Goal: Task Accomplishment & Management: Complete application form

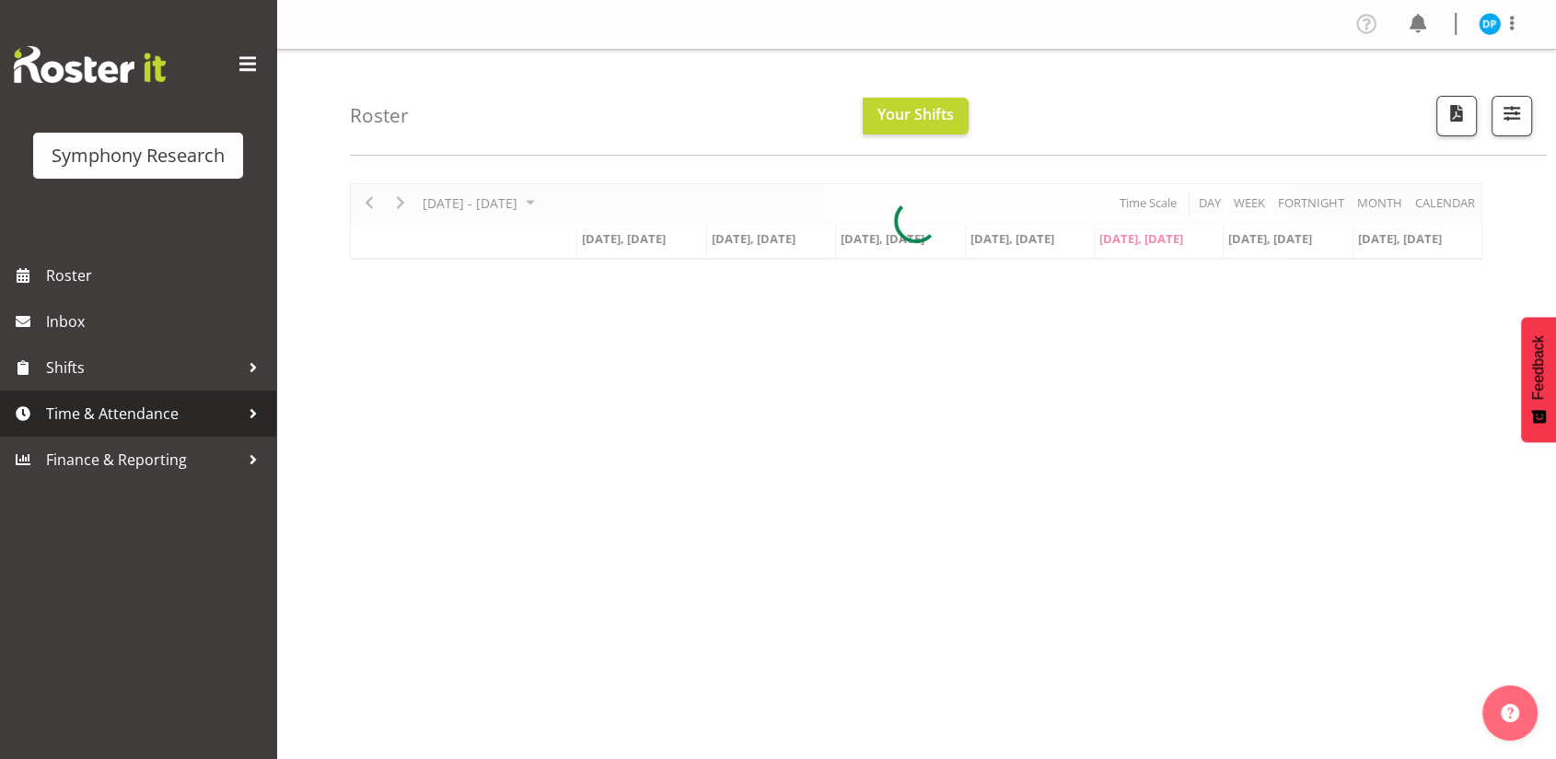
click at [110, 407] on span "Time & Attendance" at bounding box center [142, 414] width 193 height 28
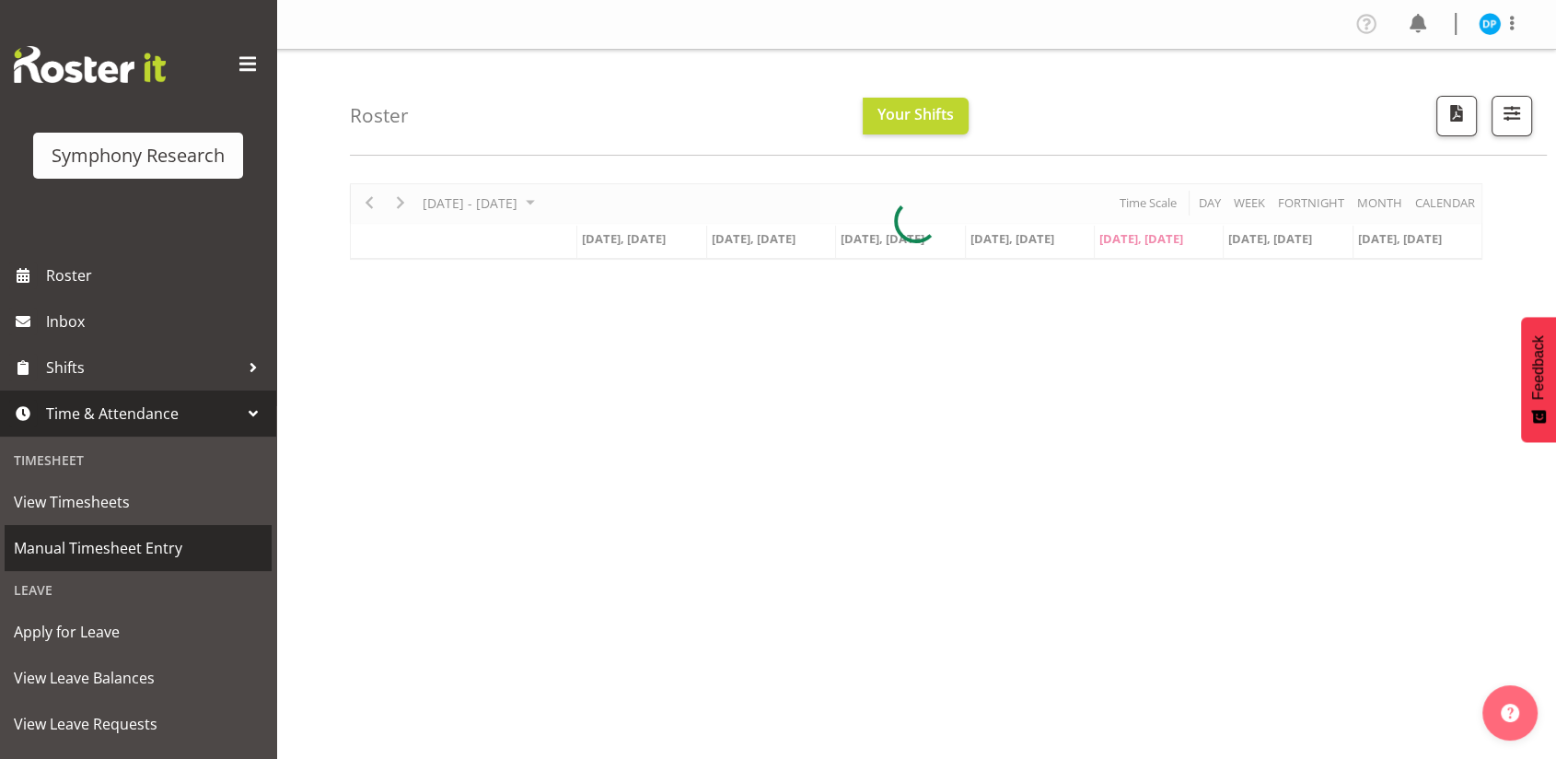
click at [87, 546] on span "Manual Timesheet Entry" at bounding box center [138, 548] width 249 height 28
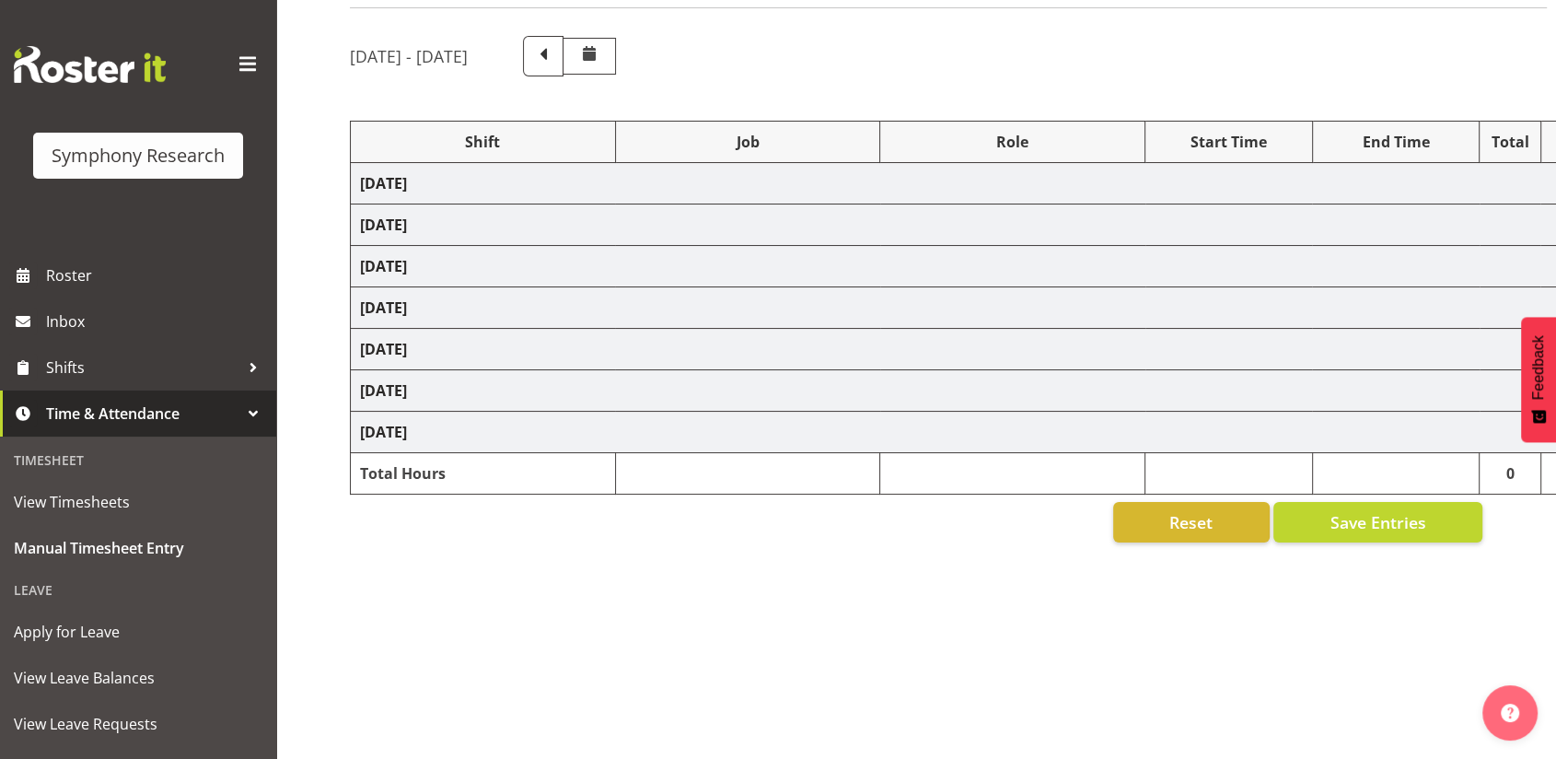
select select "56692"
select select "10499"
select select "47"
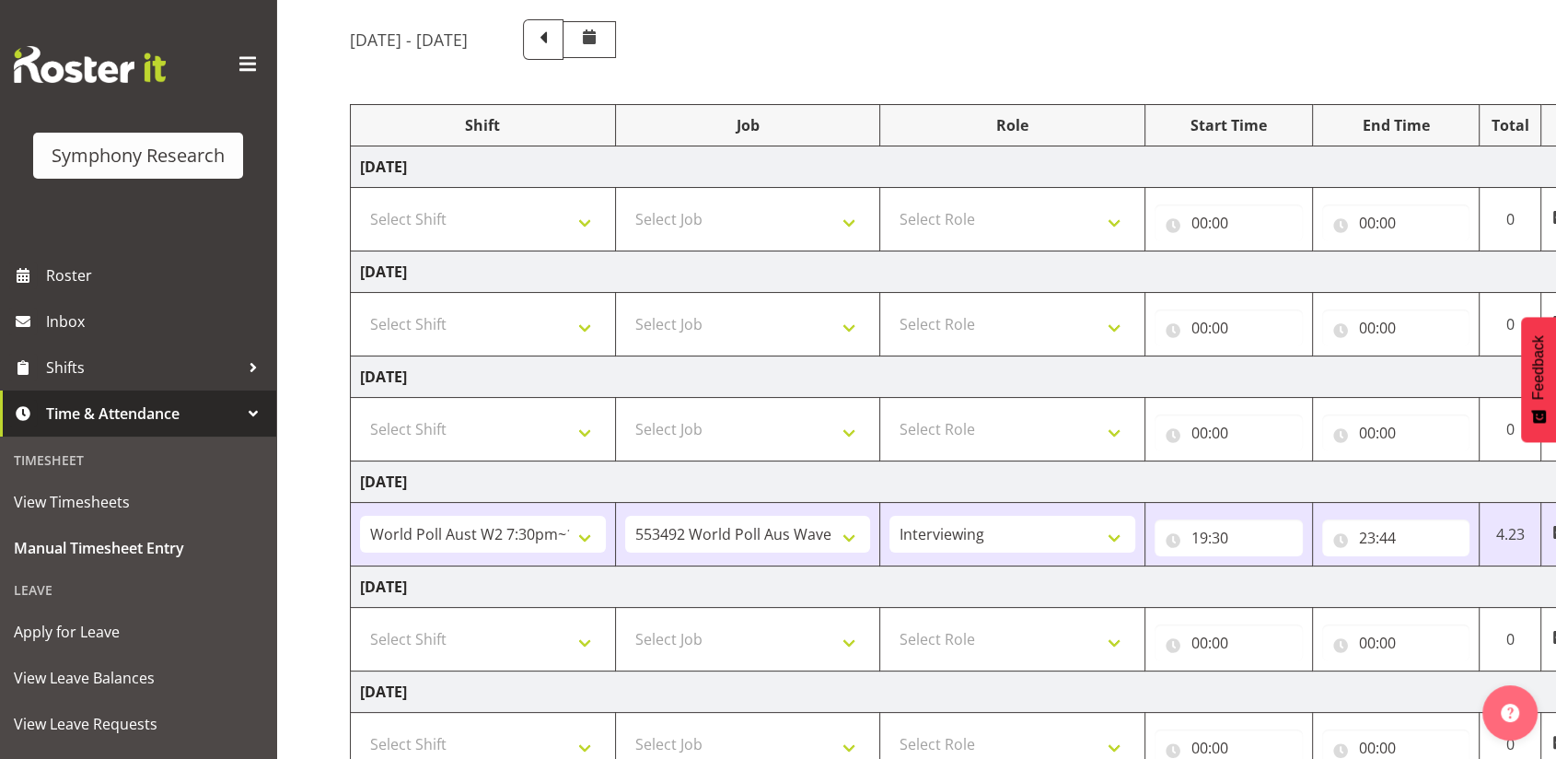
scroll to position [383, 0]
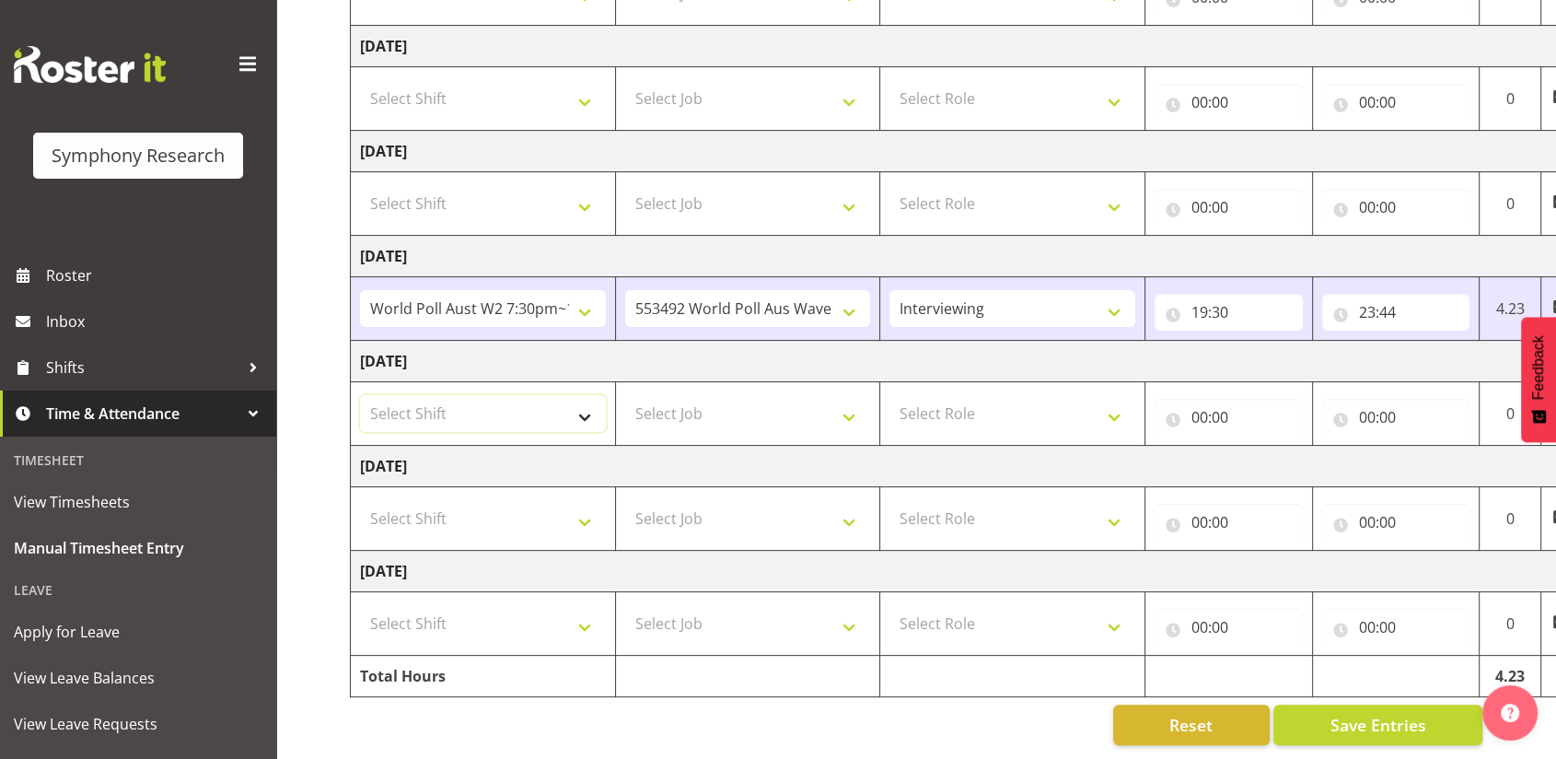
click at [532, 400] on select "Select Shift !!Weekend Residential (Roster IT Shift Label) *Business 9/10am ~ 4…" at bounding box center [483, 413] width 246 height 37
select select "56692"
click at [360, 395] on select "Select Shift !!Weekend Residential (Roster IT Shift Label) *Business 9/10am ~ 4…" at bounding box center [483, 413] width 246 height 37
click at [741, 395] on select "Select Job 550060 IF Admin 553492 World Poll Aus Wave 2 Main 2025 553493 World …" at bounding box center [748, 413] width 246 height 37
select select "10499"
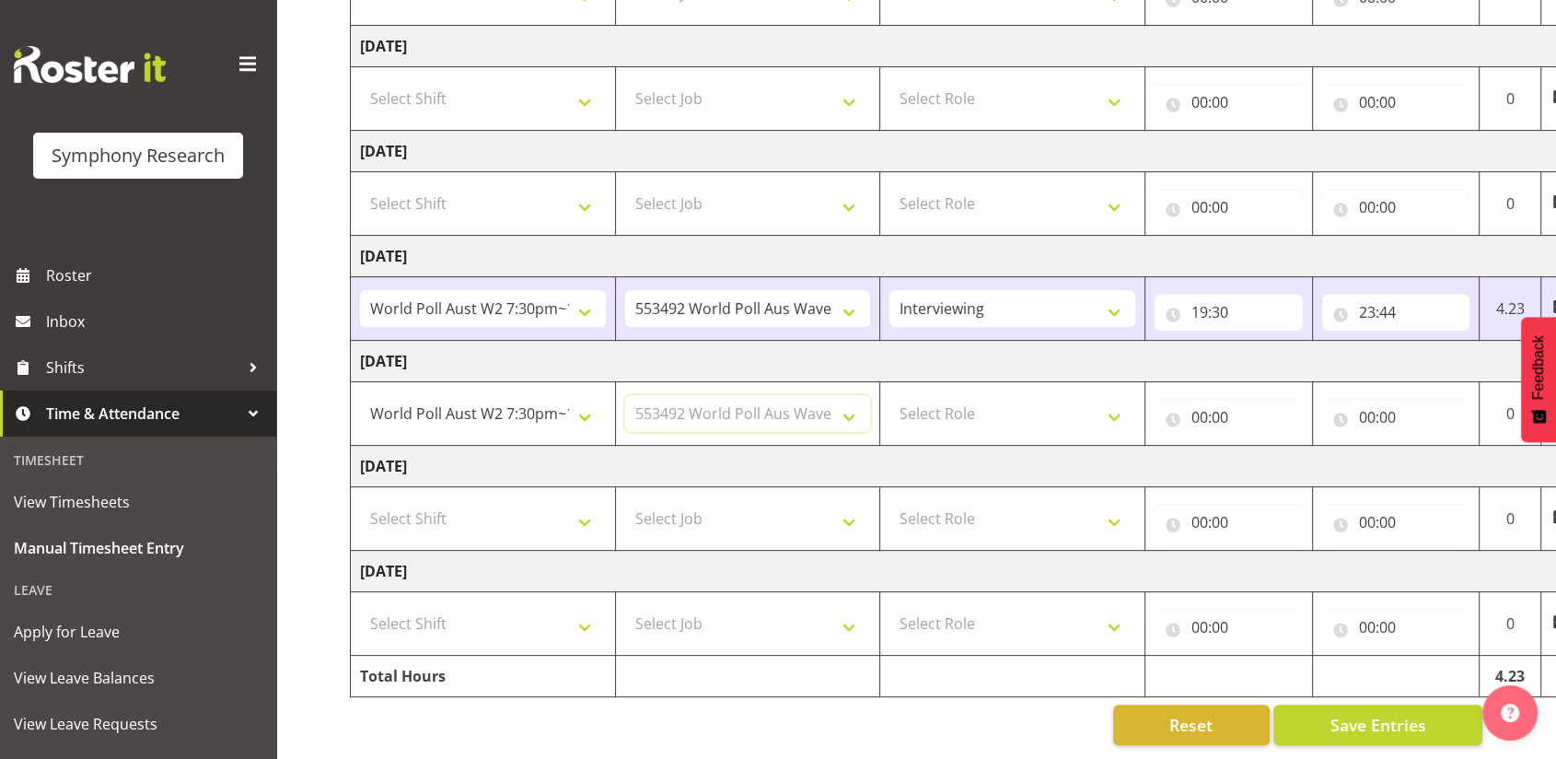
click at [625, 395] on select "Select Job 550060 IF Admin 553492 World Poll Aus Wave 2 Main 2025 553493 World …" at bounding box center [748, 413] width 246 height 37
click at [964, 397] on select "Select Role Briefing Interviewing" at bounding box center [1012, 413] width 246 height 37
select select "47"
click at [889, 395] on select "Select Role Briefing Interviewing" at bounding box center [1012, 413] width 246 height 37
click at [1206, 400] on input "00:00" at bounding box center [1228, 417] width 148 height 37
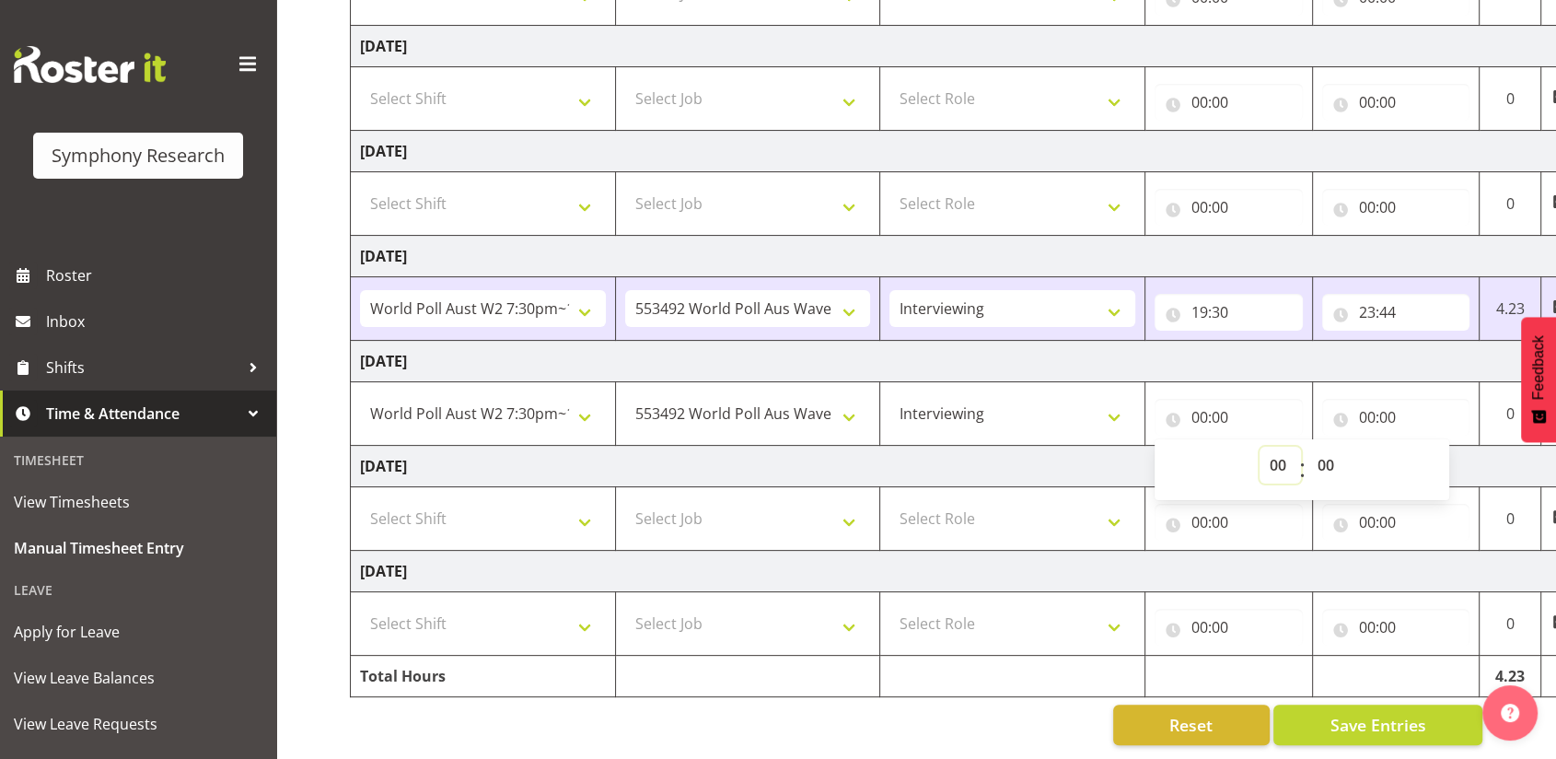
click at [1268, 451] on select "00 01 02 03 04 05 06 07 08 09 10 11 12 13 14 15 16 17 18 19 20 21 22 23" at bounding box center [1279, 464] width 41 height 37
select select "19"
click at [1259, 446] on select "00 01 02 03 04 05 06 07 08 09 10 11 12 13 14 15 16 17 18 19 20 21 22 23" at bounding box center [1279, 464] width 41 height 37
type input "19:00"
click at [1327, 447] on select "00 01 02 03 04 05 06 07 08 09 10 11 12 13 14 15 16 17 18 19 20 21 22 23 24 25 2…" at bounding box center [1327, 464] width 41 height 37
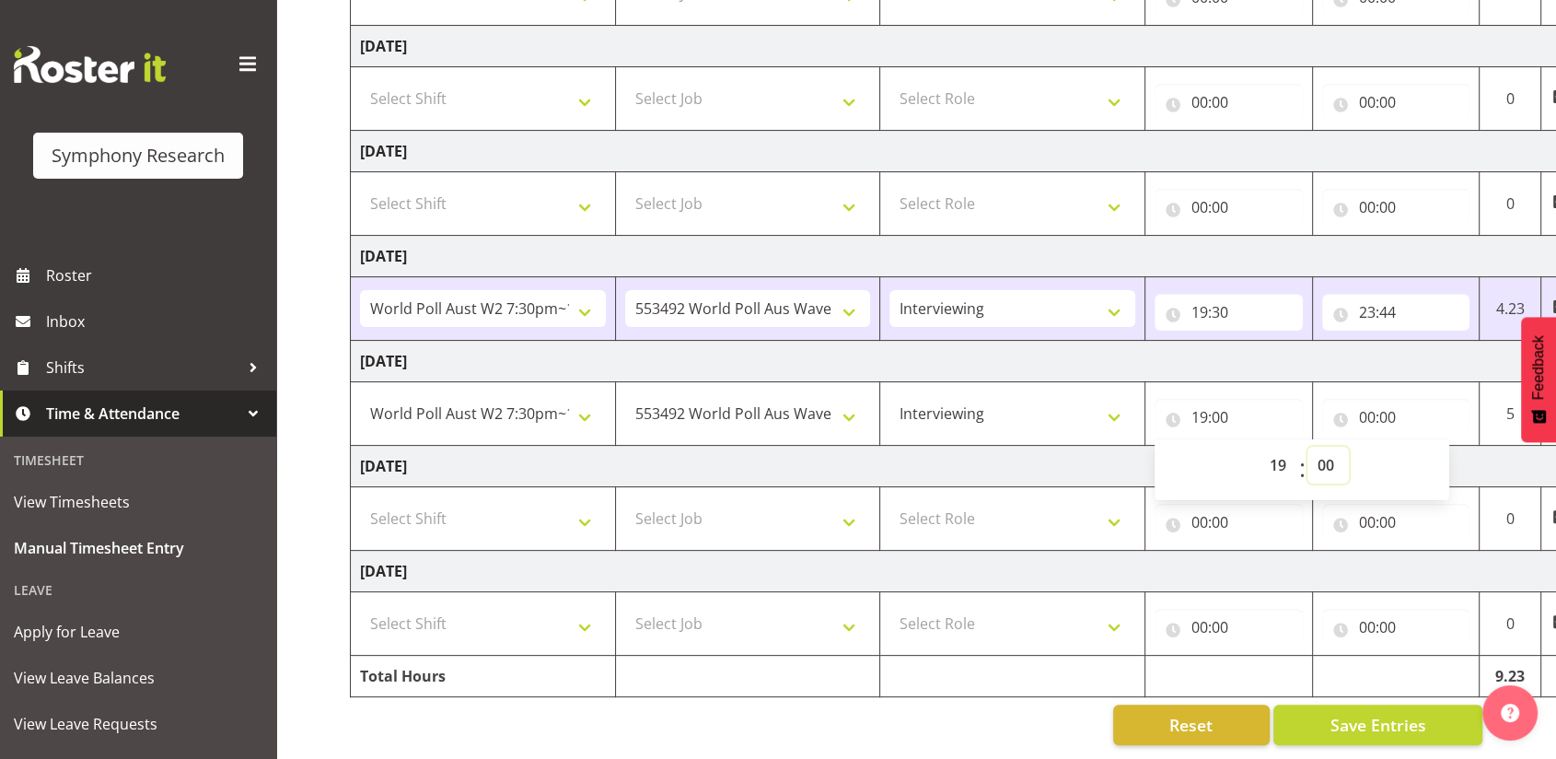
select select "30"
click at [1307, 446] on select "00 01 02 03 04 05 06 07 08 09 10 11 12 13 14 15 16 17 18 19 20 21 22 23 24 25 2…" at bounding box center [1327, 464] width 41 height 37
type input "19:30"
click at [1366, 403] on input "00:00" at bounding box center [1396, 417] width 148 height 37
click at [1442, 447] on select "00 01 02 03 04 05 06 07 08 09 10 11 12 13 14 15 16 17 18 19 20 21 22 23" at bounding box center [1447, 464] width 41 height 37
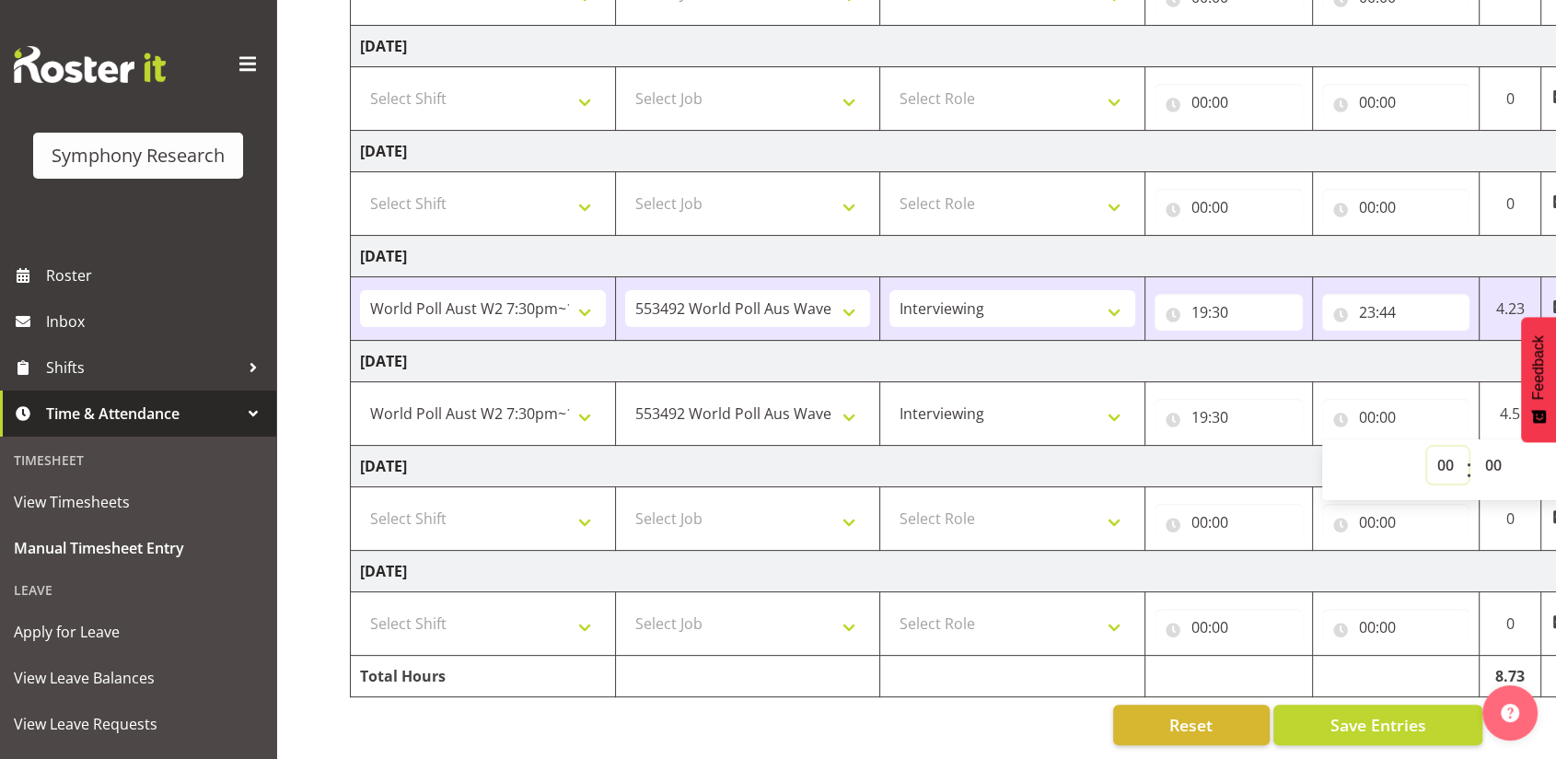
select select "23"
click at [1427, 446] on select "00 01 02 03 04 05 06 07 08 09 10 11 12 13 14 15 16 17 18 19 20 21 22 23" at bounding box center [1447, 464] width 41 height 37
type input "23:00"
click at [1490, 451] on select "00 01 02 03 04 05 06 07 08 09 10 11 12 13 14 15 16 17 18 19 20 21 22 23 24 25 2…" at bounding box center [1495, 464] width 41 height 37
select select "30"
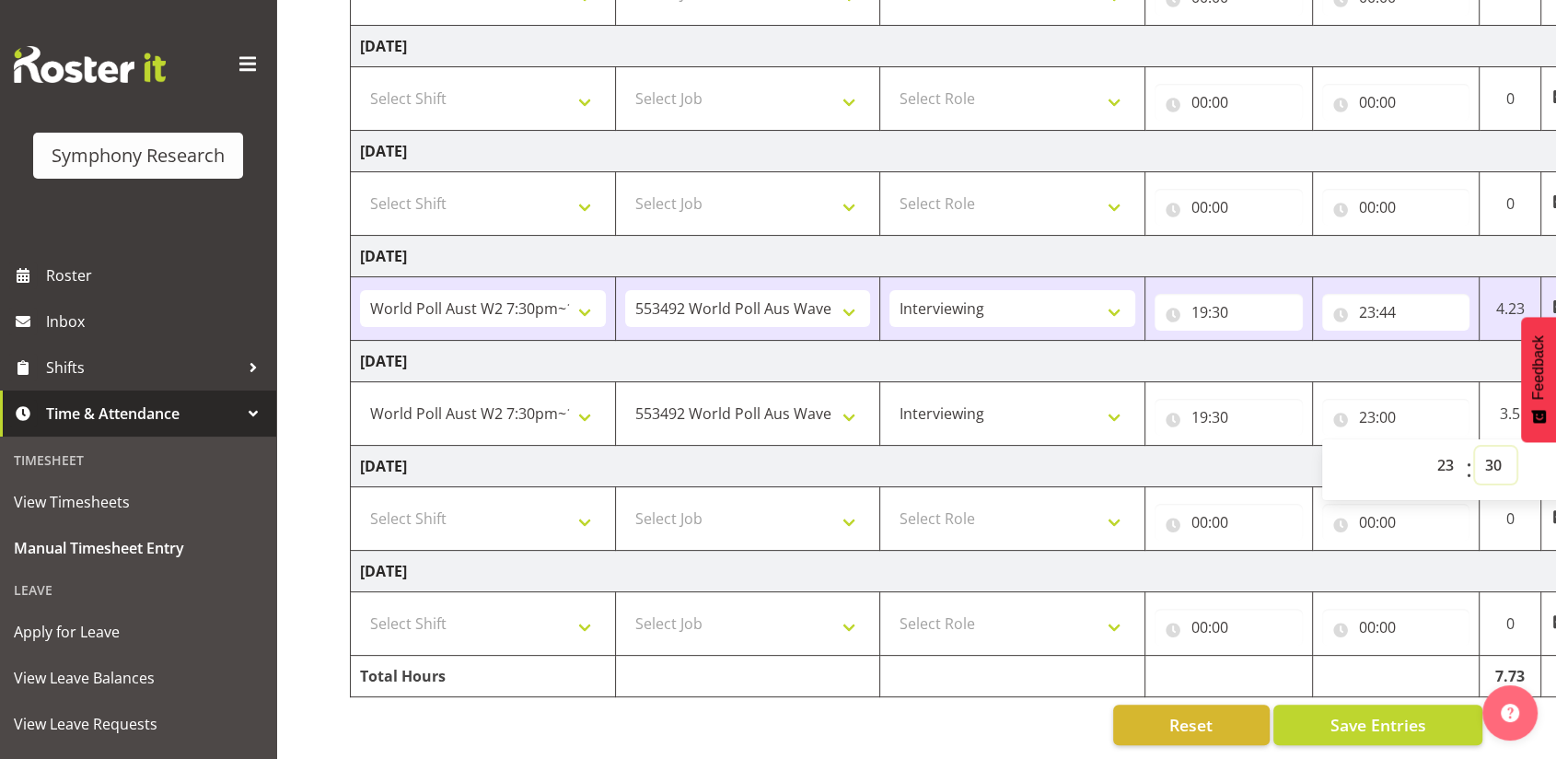
click at [1475, 446] on select "00 01 02 03 04 05 06 07 08 09 10 11 12 13 14 15 16 17 18 19 20 21 22 23 24 25 2…" at bounding box center [1495, 464] width 41 height 37
type input "23:30"
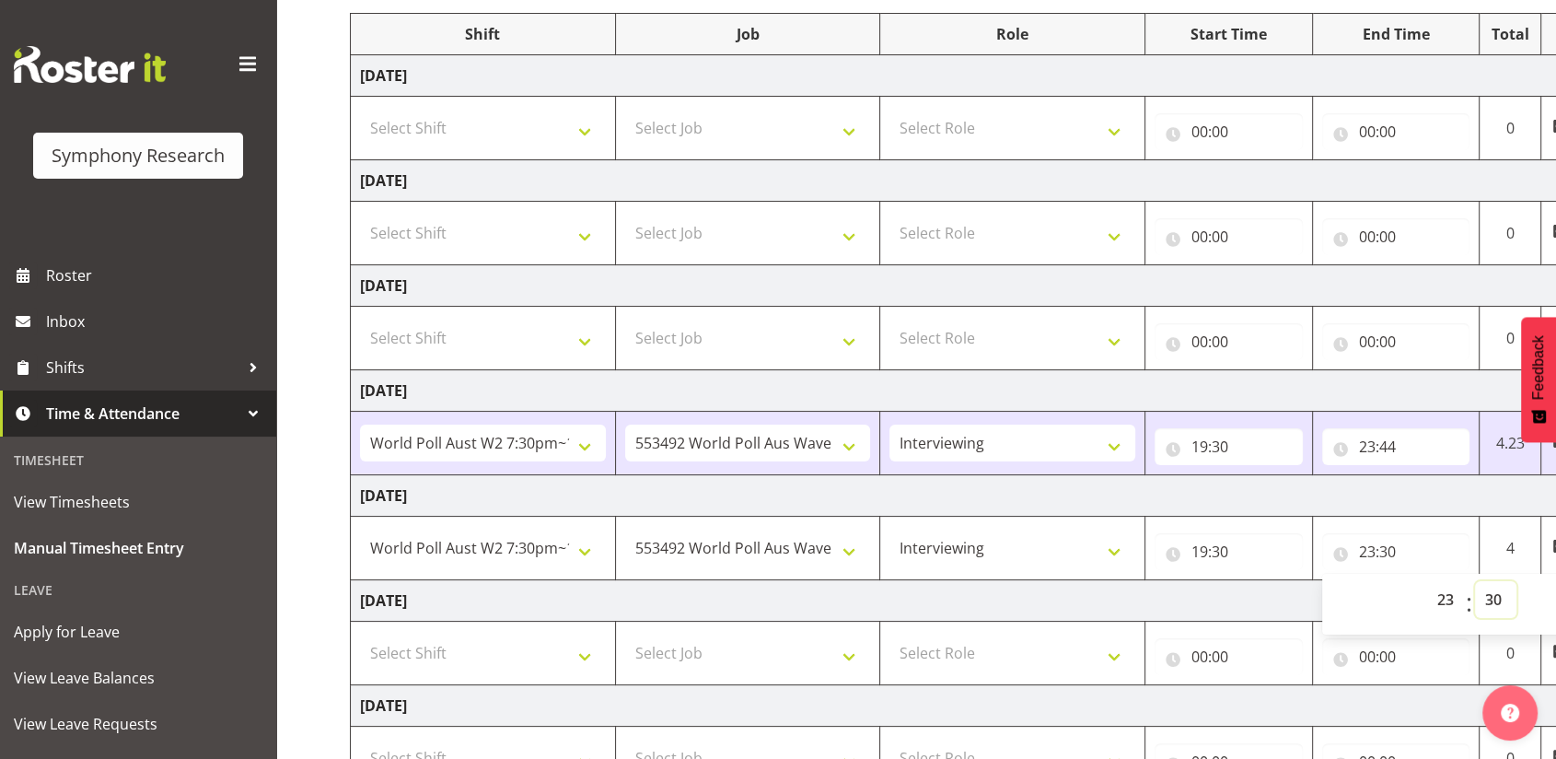
scroll to position [0, 82]
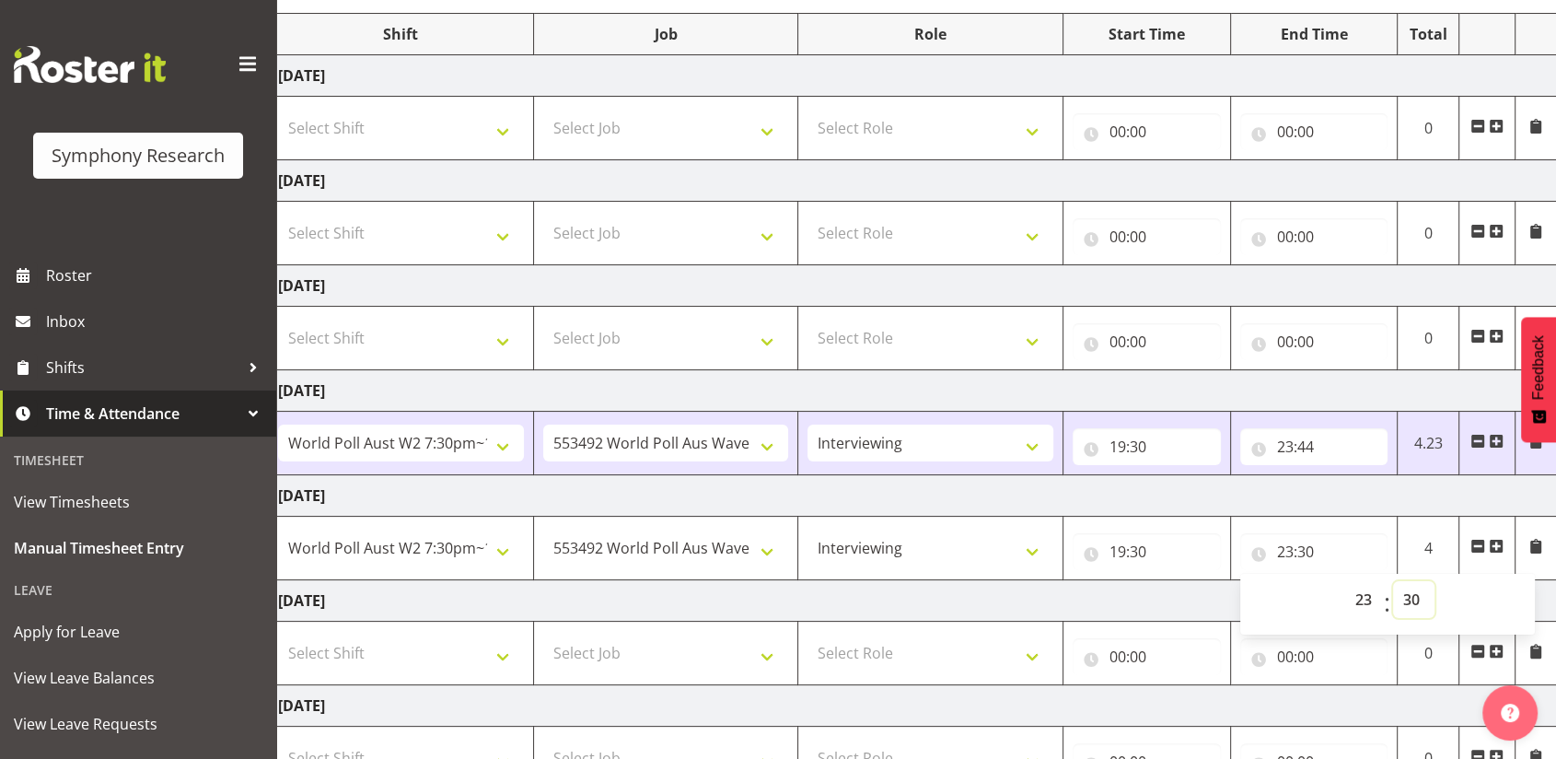
click at [1408, 597] on select "00 01 02 03 04 05 06 07 08 09 10 11 12 13 14 15 16 17 18 19 20 21 22 23 24 25 2…" at bounding box center [1413, 599] width 41 height 37
click at [1393, 581] on select "00 01 02 03 04 05 06 07 08 09 10 11 12 13 14 15 16 17 18 19 20 21 22 23 24 25 2…" at bounding box center [1413, 599] width 41 height 37
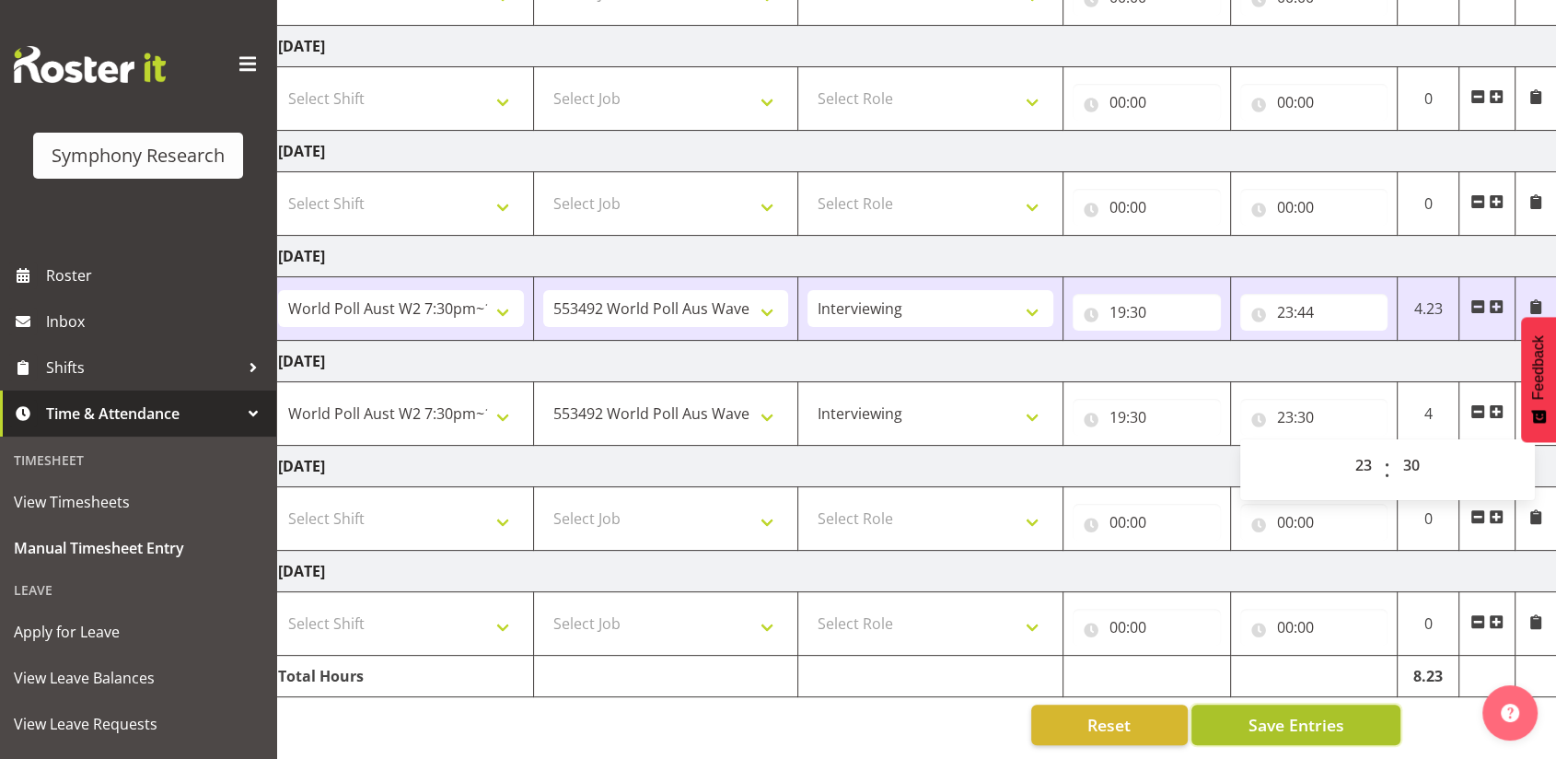
click at [1304, 713] on span "Save Entries" at bounding box center [1295, 725] width 96 height 24
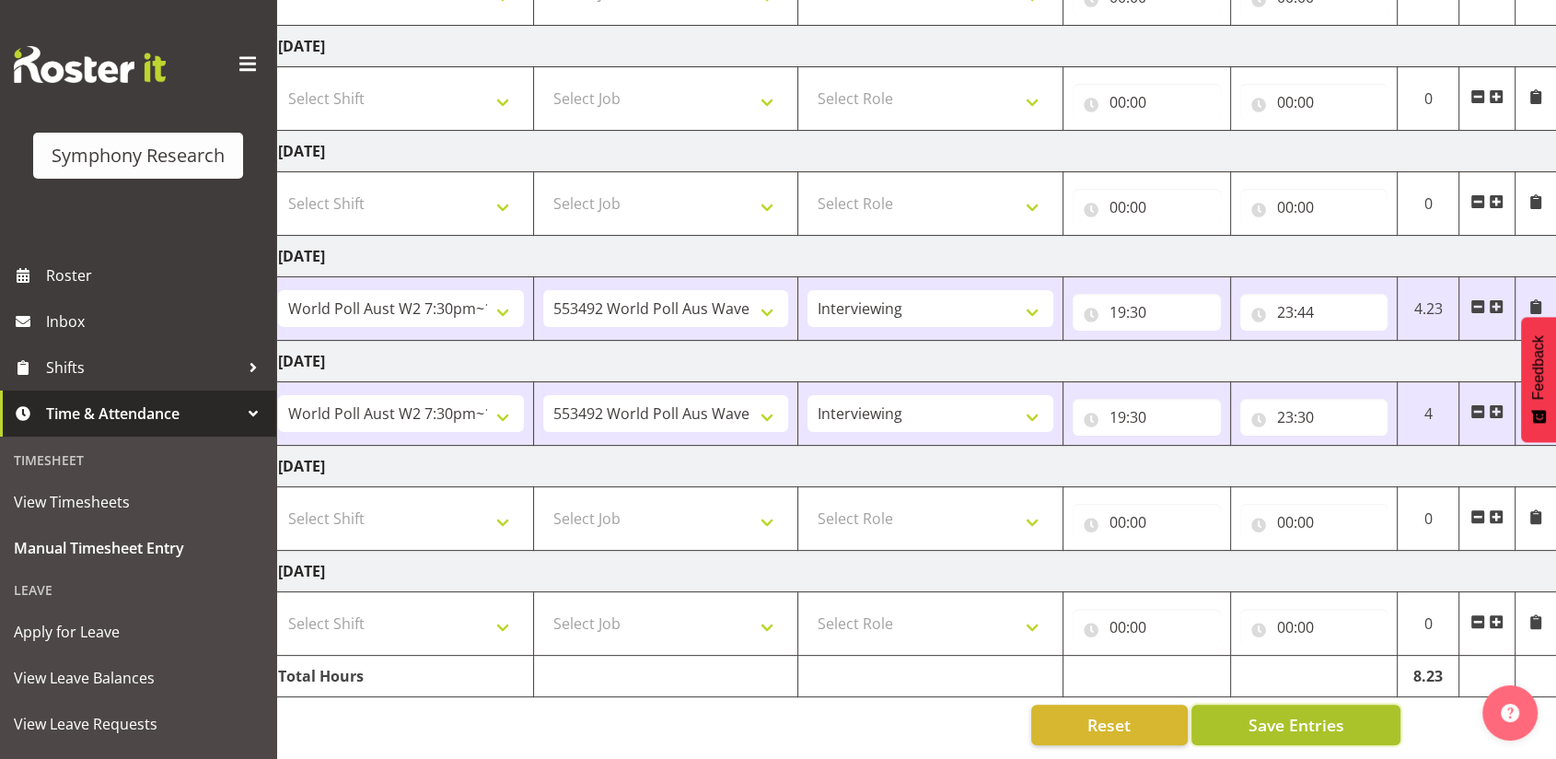
click at [1269, 713] on span "Save Entries" at bounding box center [1295, 725] width 96 height 24
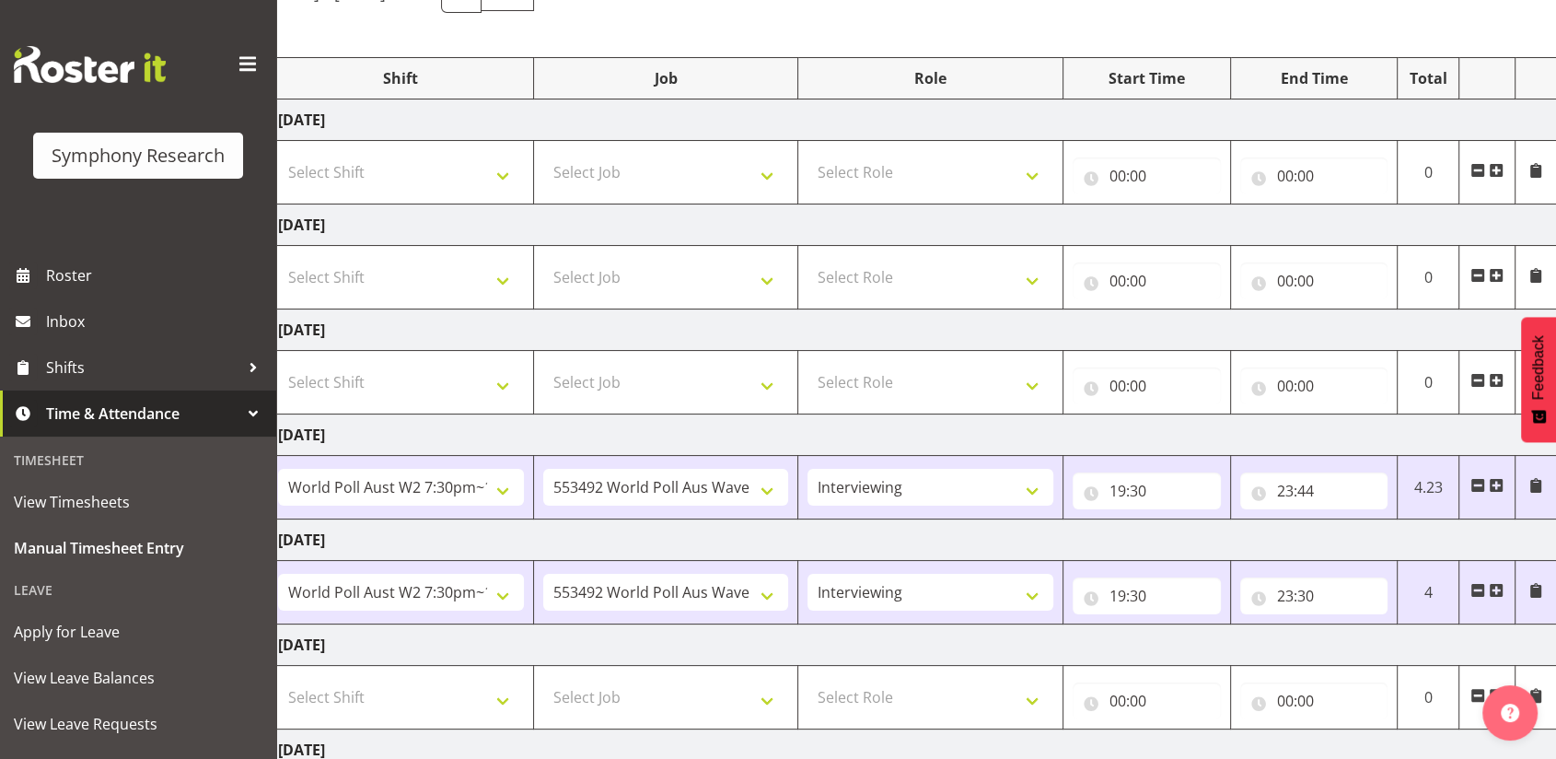
scroll to position [191, 0]
click at [75, 369] on span "Shifts" at bounding box center [142, 368] width 193 height 28
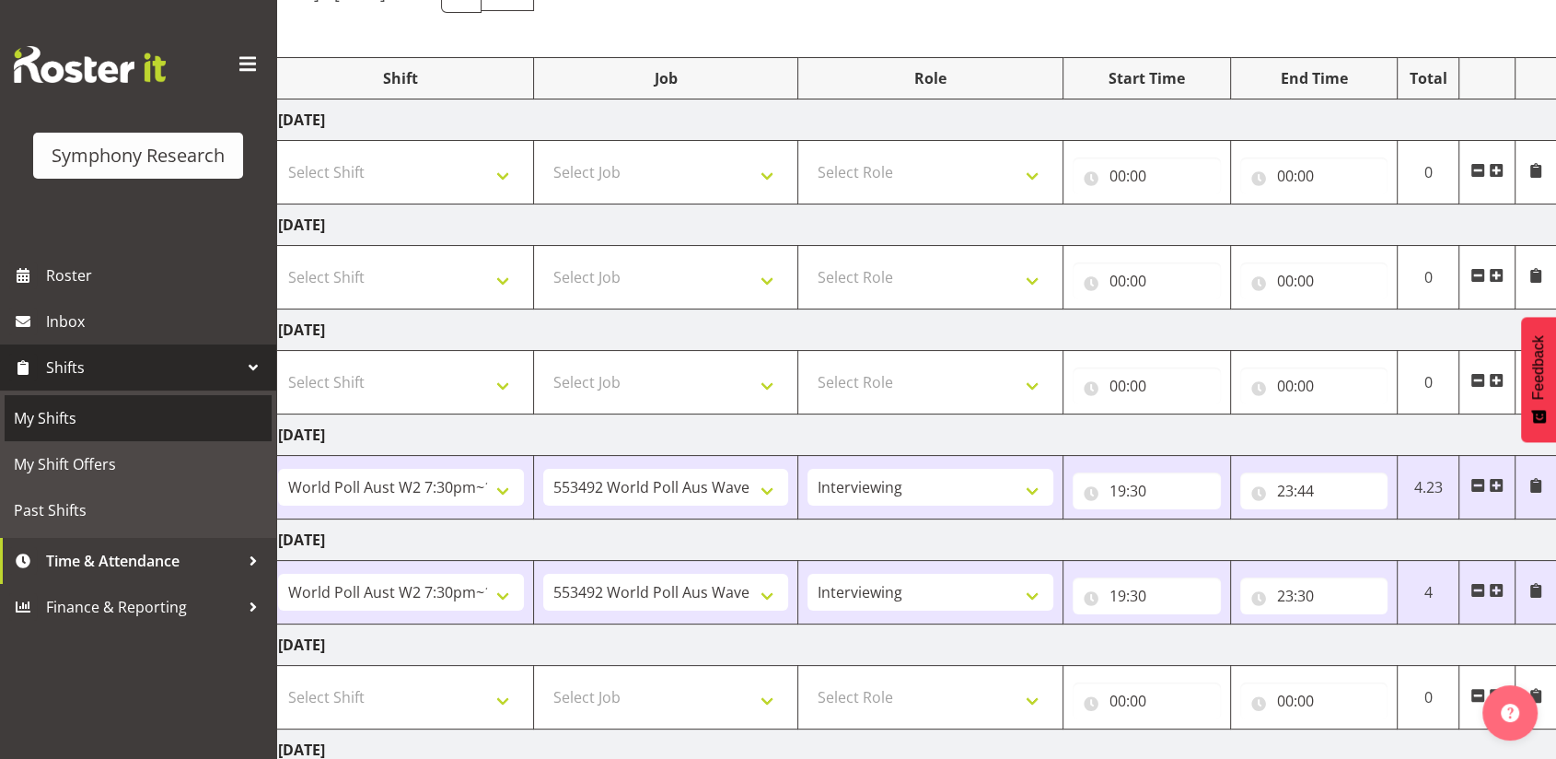
click at [83, 425] on span "My Shifts" at bounding box center [138, 418] width 249 height 28
